Goal: Task Accomplishment & Management: Manage account settings

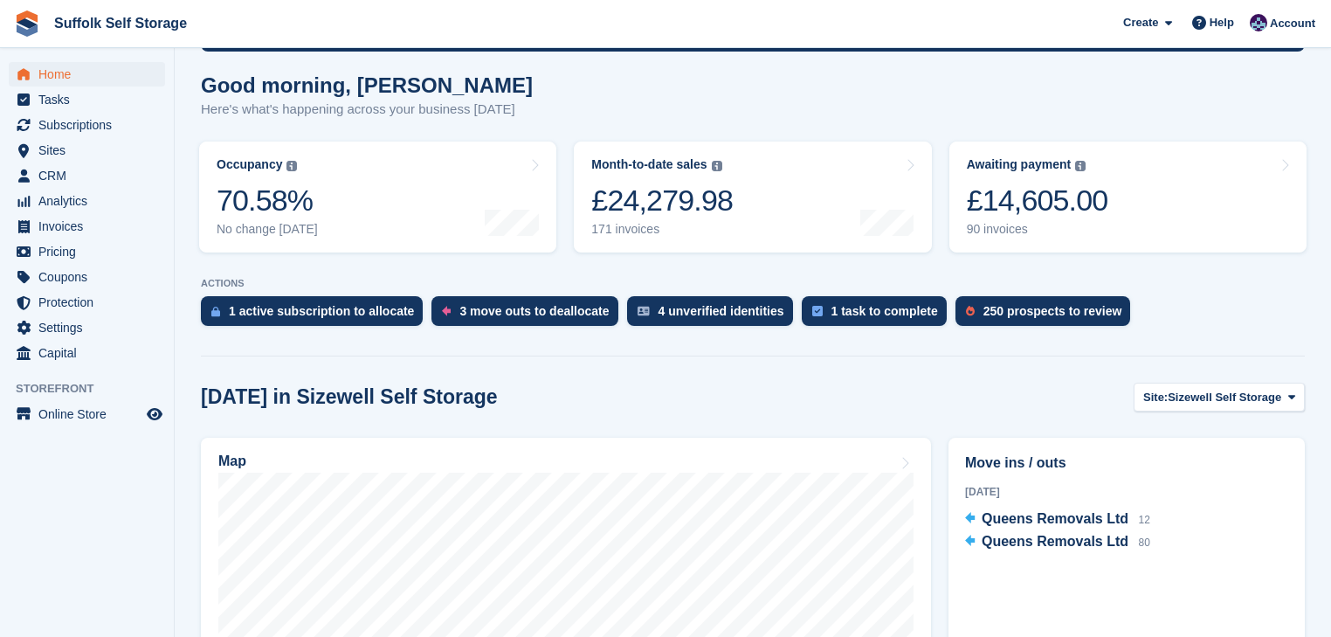
scroll to position [140, 0]
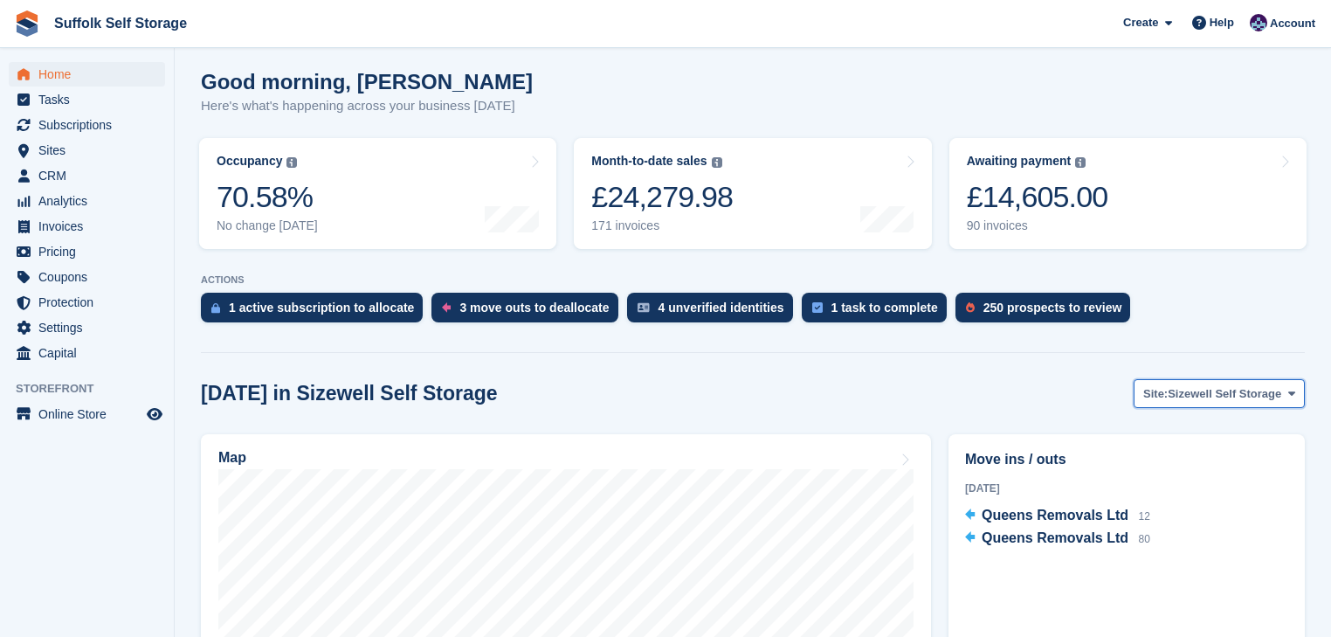
click at [1258, 392] on span "Sizewell Self Storage" at bounding box center [1225, 393] width 114 height 17
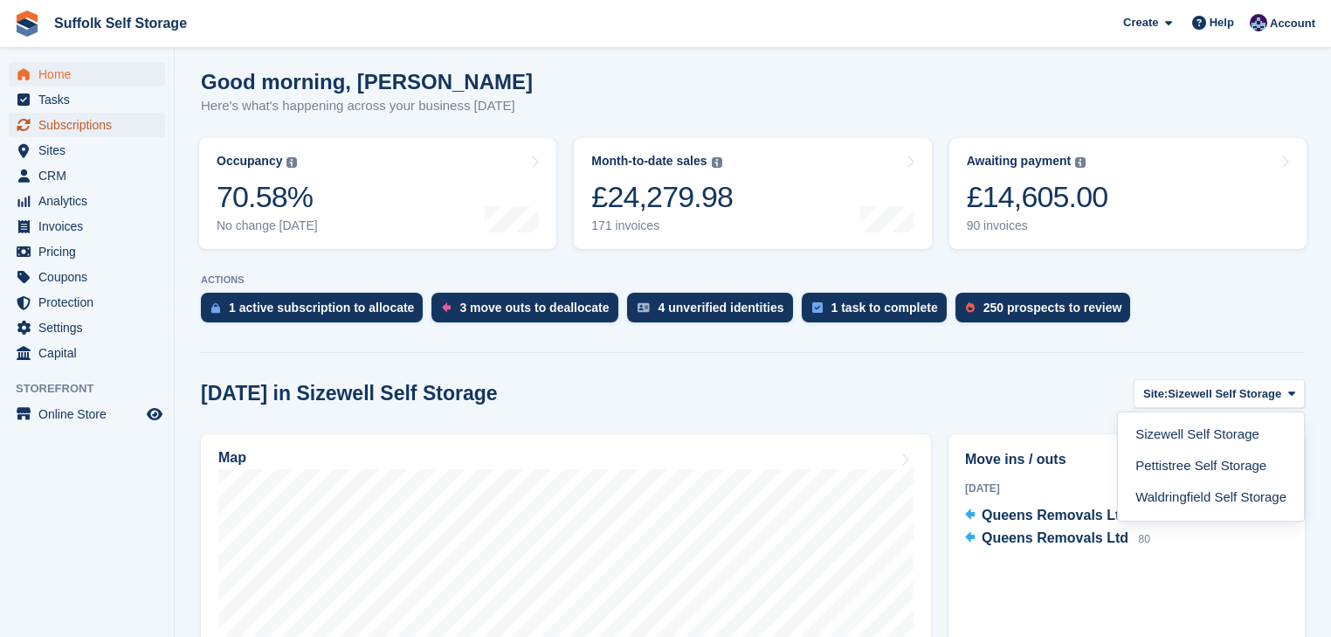
click at [66, 131] on span "Subscriptions" at bounding box center [90, 125] width 105 height 24
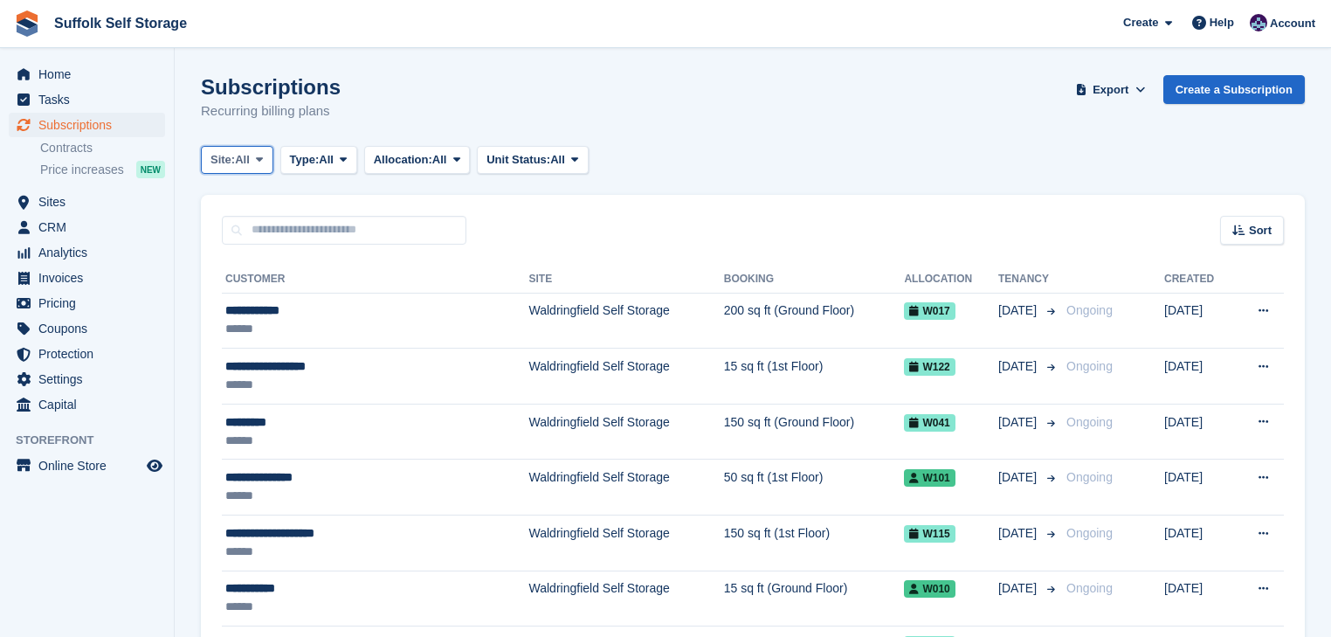
click at [258, 162] on icon at bounding box center [259, 159] width 7 height 11
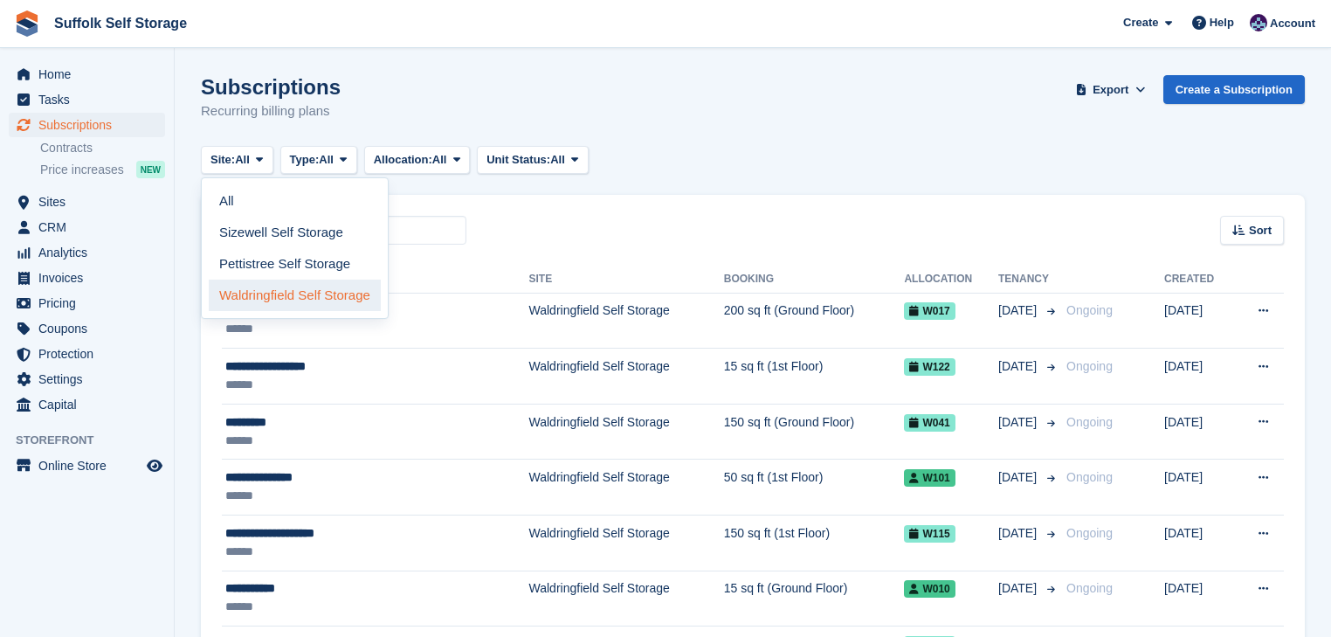
click at [290, 293] on link "Waldringfield Self Storage" at bounding box center [295, 294] width 172 height 31
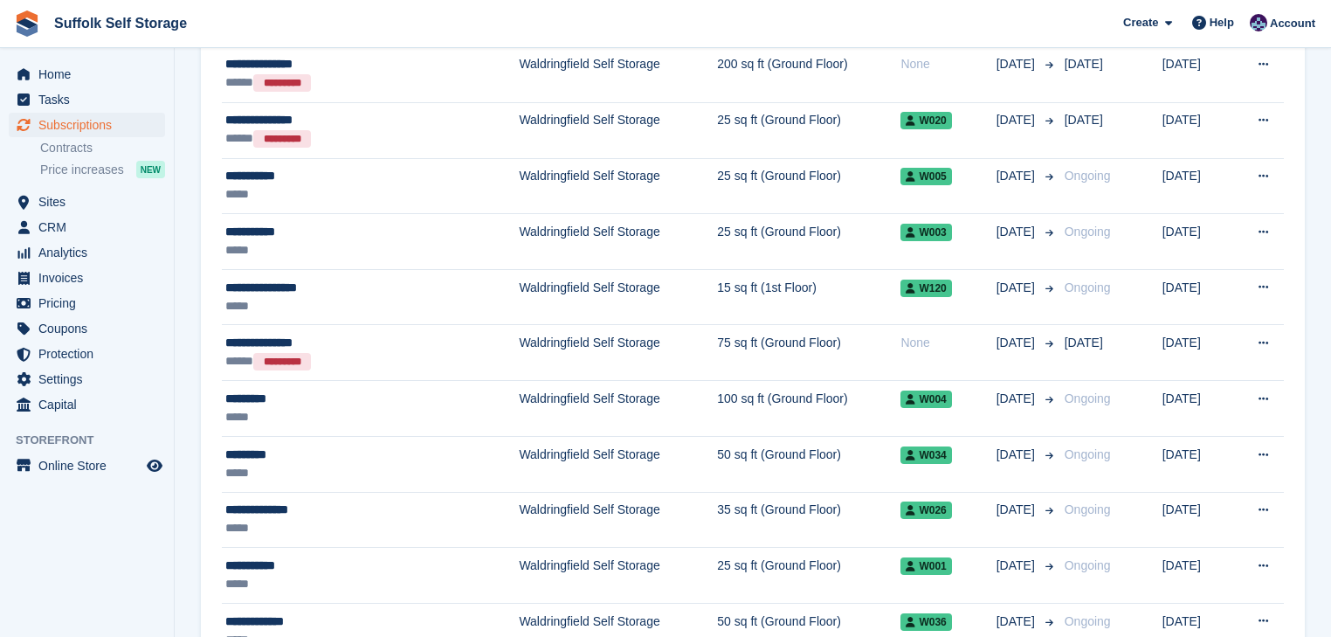
scroll to position [834, 0]
